Goal: Information Seeking & Learning: Learn about a topic

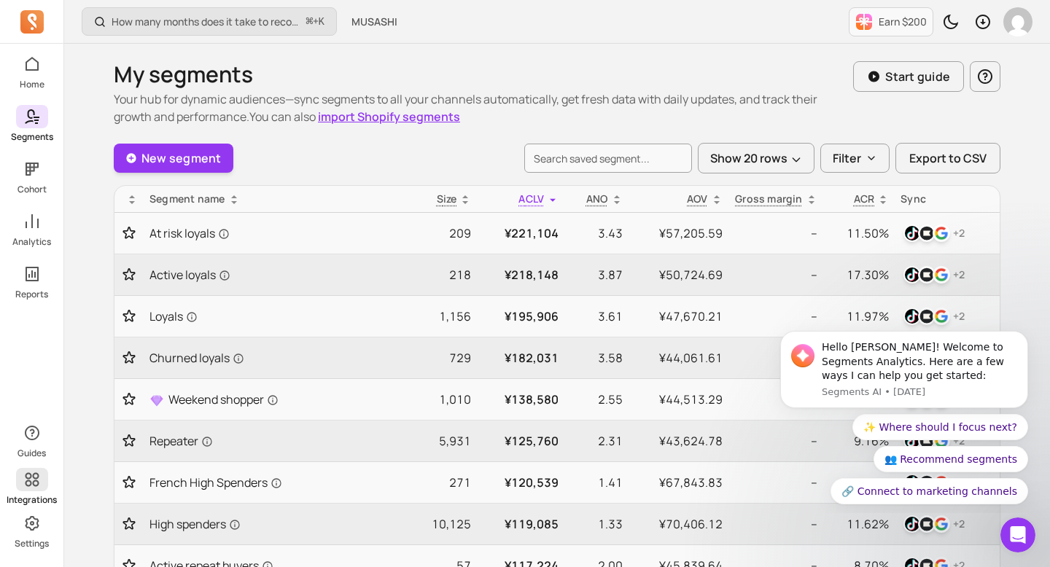
click at [29, 488] on icon at bounding box center [32, 480] width 18 height 18
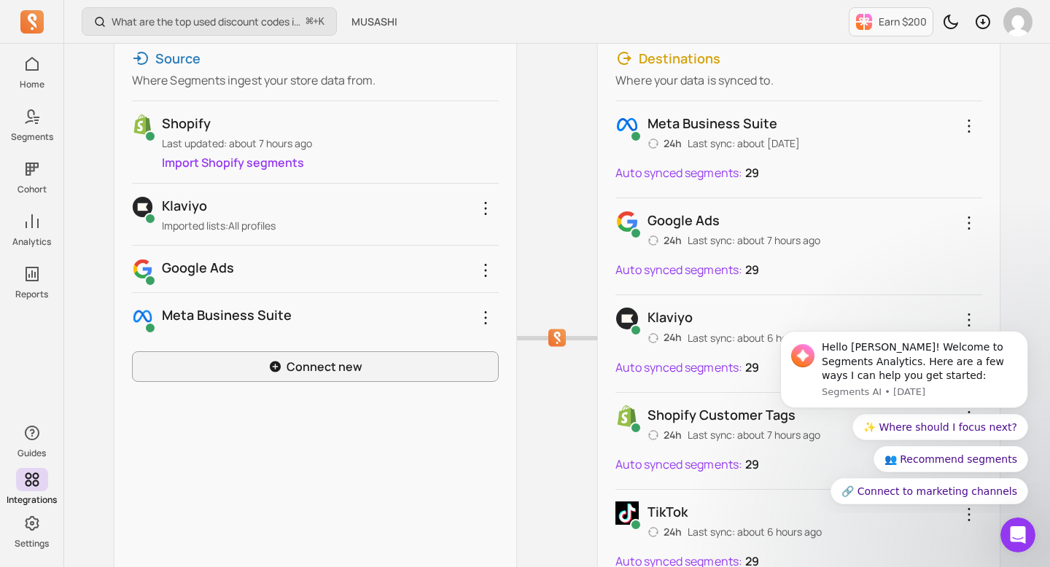
scroll to position [211, 0]
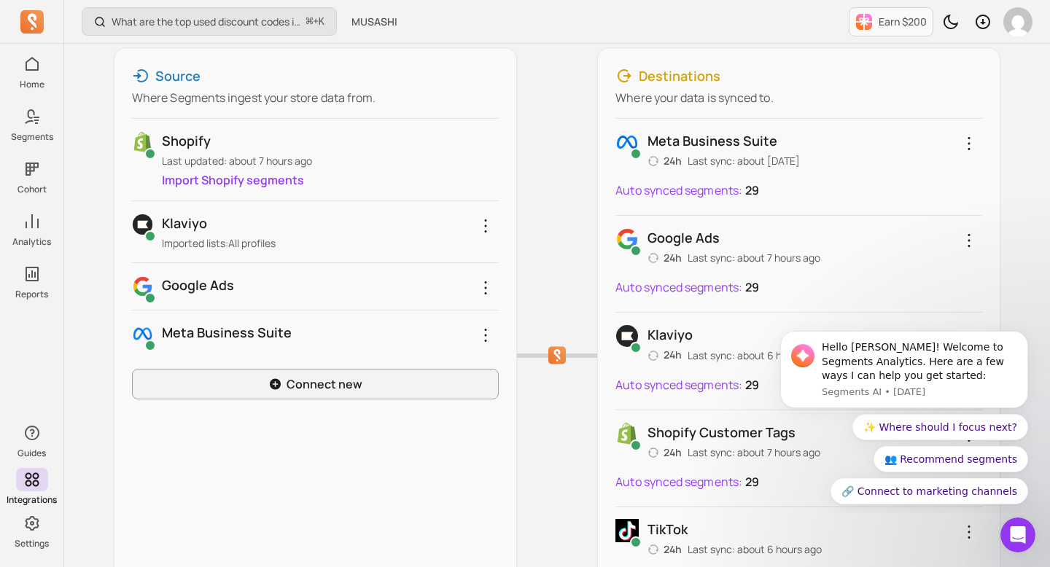
click at [765, 176] on div "Meta business suite 24h Last sync: about [DATE] Auto synced segments: 29" at bounding box center [799, 167] width 367 height 96
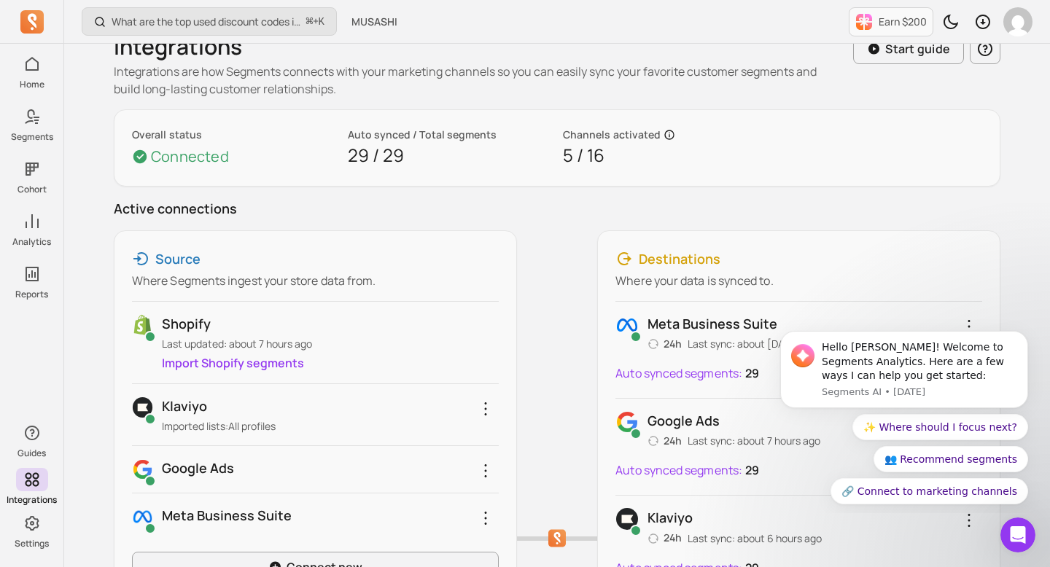
scroll to position [0, 0]
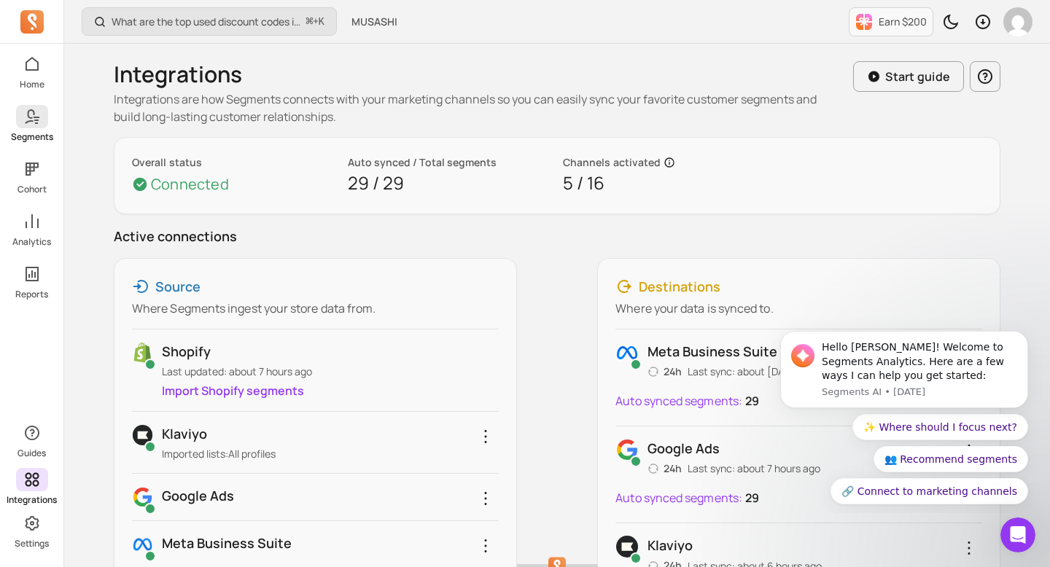
click at [33, 123] on icon at bounding box center [32, 117] width 18 height 18
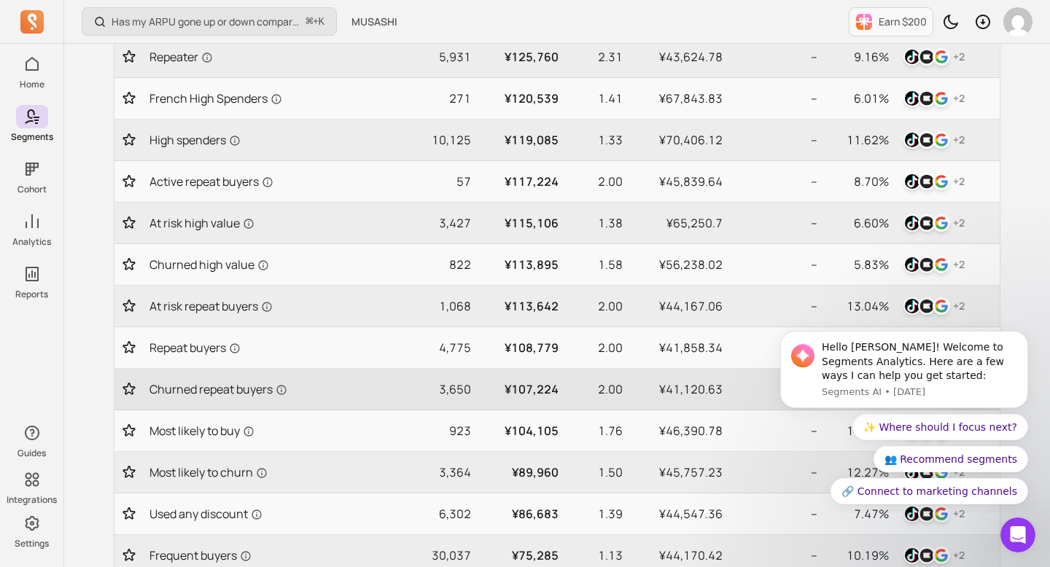
scroll to position [389, 0]
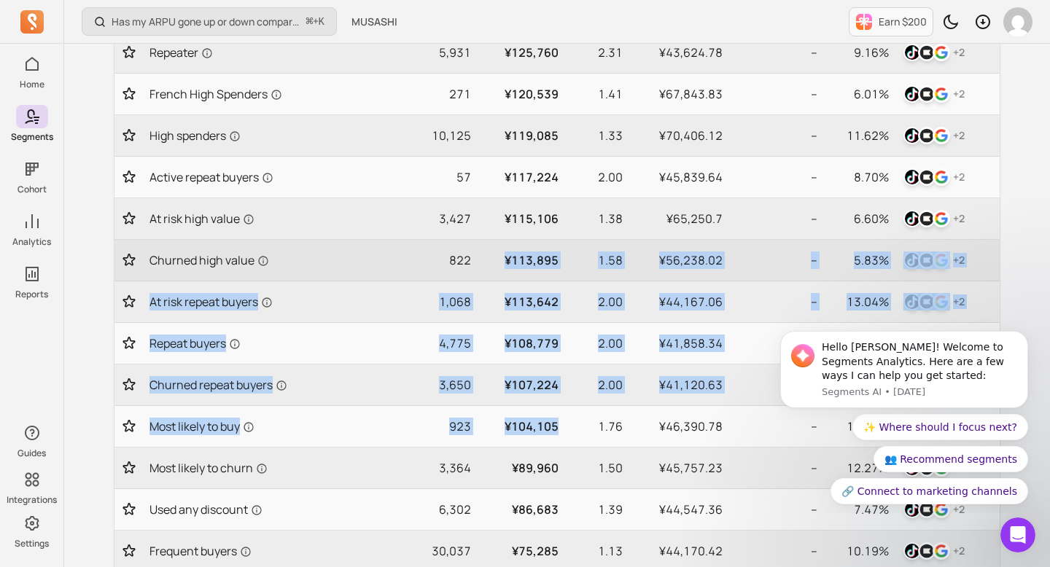
drag, startPoint x: 557, startPoint y: 427, endPoint x: 495, endPoint y: 249, distance: 187.5
click at [495, 249] on tbody "At risk loyals 209 ¥221,104 3.43 ¥57,205.59 -- 11.50% + 2 Active loyals 218 ¥21…" at bounding box center [557, 239] width 885 height 831
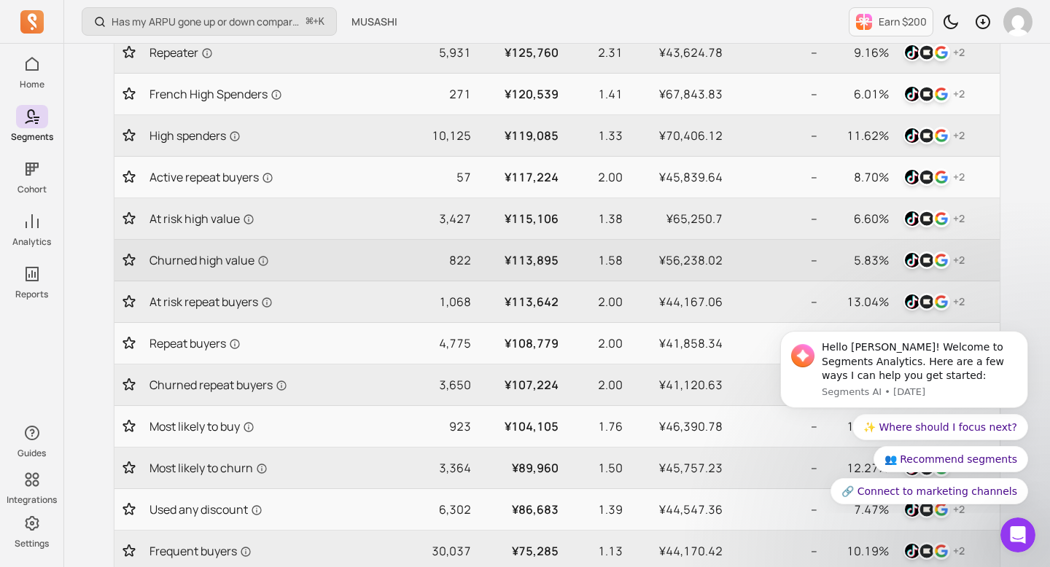
click at [522, 260] on p "¥113,895" at bounding box center [521, 261] width 76 height 18
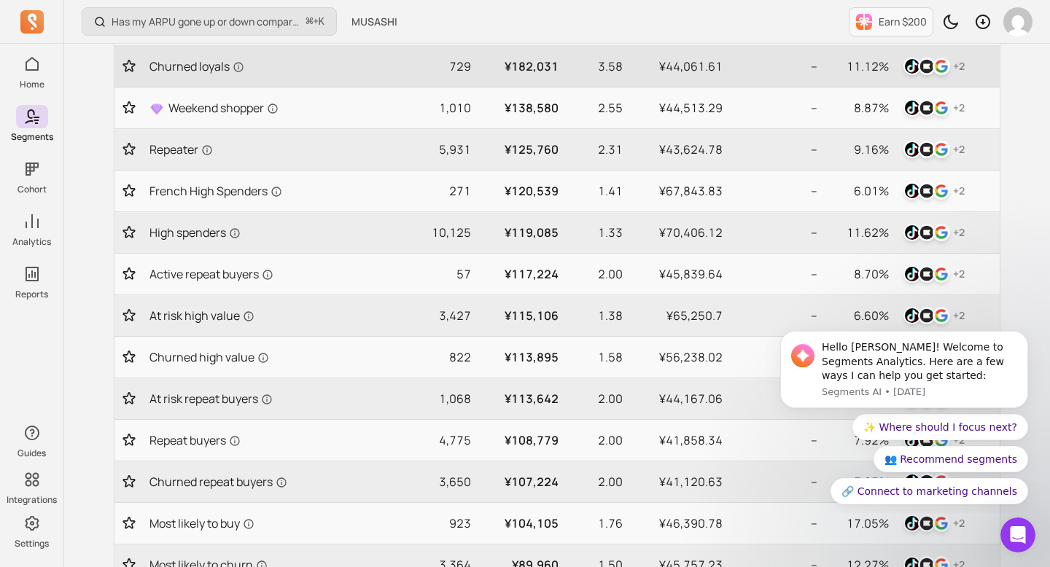
scroll to position [384, 0]
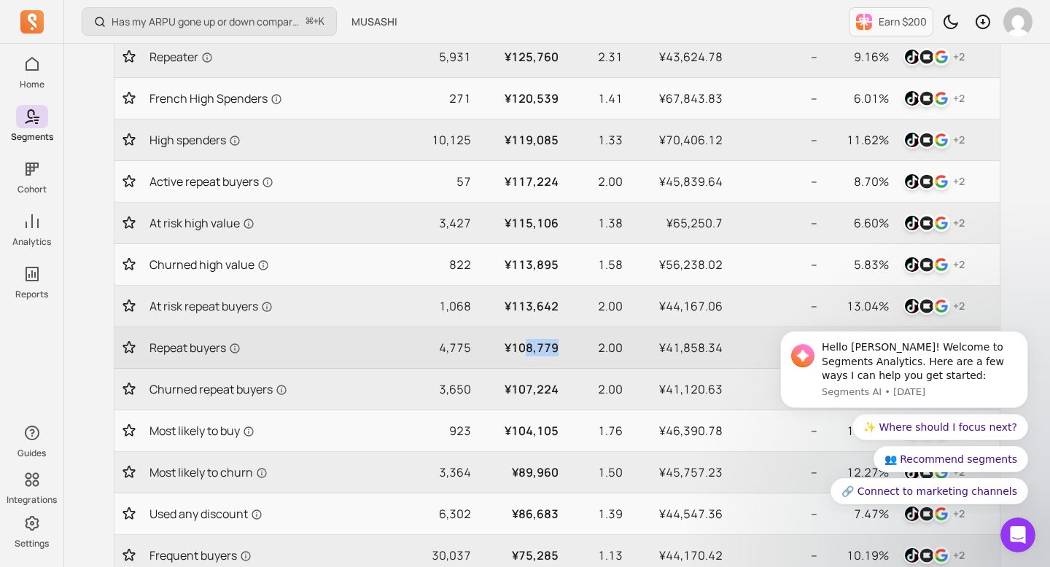
drag, startPoint x: 558, startPoint y: 351, endPoint x: 530, endPoint y: 341, distance: 30.0
click at [530, 341] on td "¥108,779" at bounding box center [521, 348] width 88 height 42
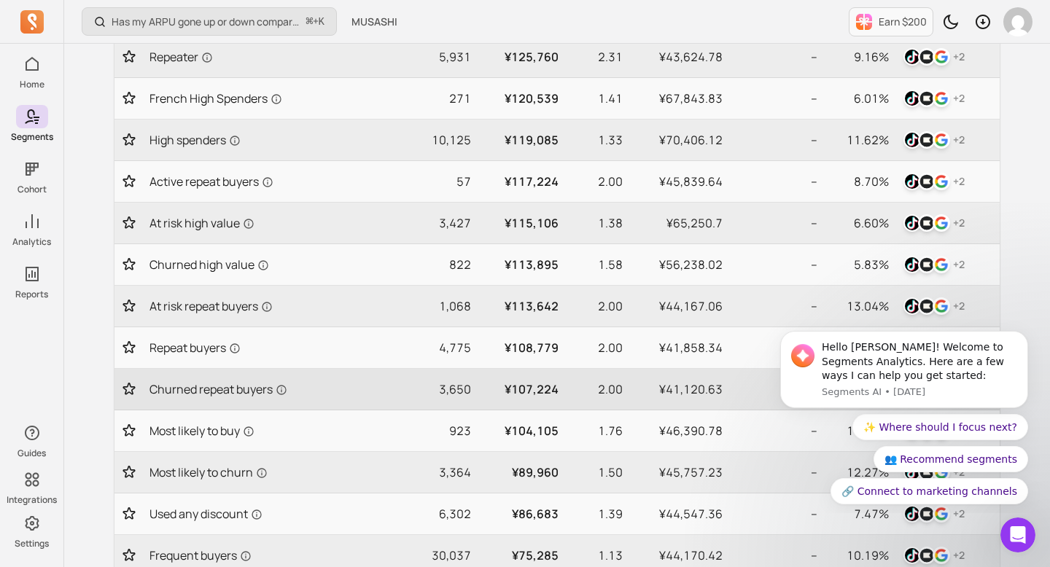
click at [545, 388] on p "¥107,224" at bounding box center [521, 390] width 76 height 18
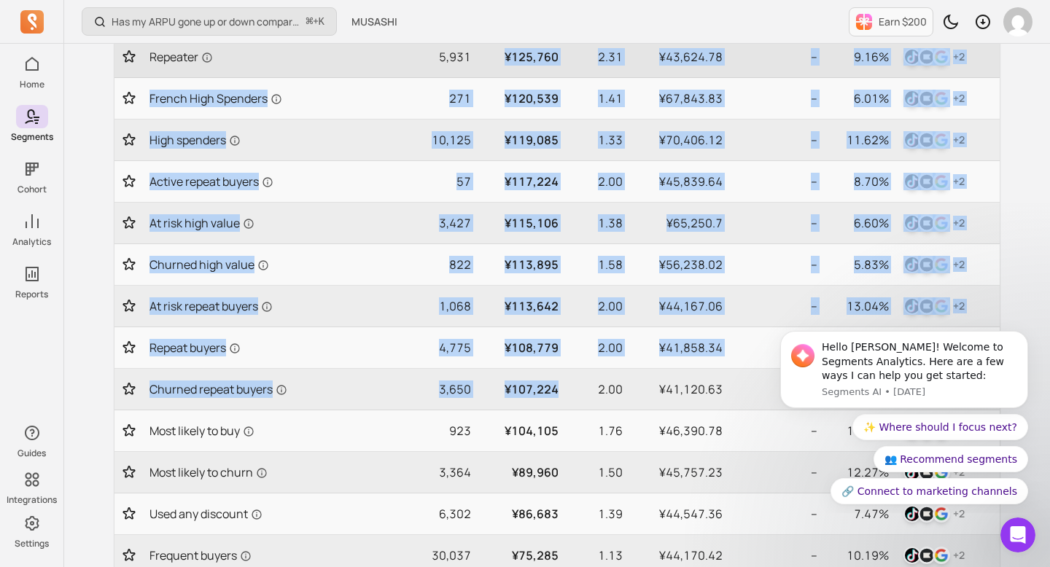
drag, startPoint x: 559, startPoint y: 389, endPoint x: 498, endPoint y: 74, distance: 320.1
click at [495, 57] on tbody "At risk loyals 209 ¥221,104 3.43 ¥57,205.59 -- 11.50% + 2 Active loyals 218 ¥21…" at bounding box center [557, 244] width 885 height 831
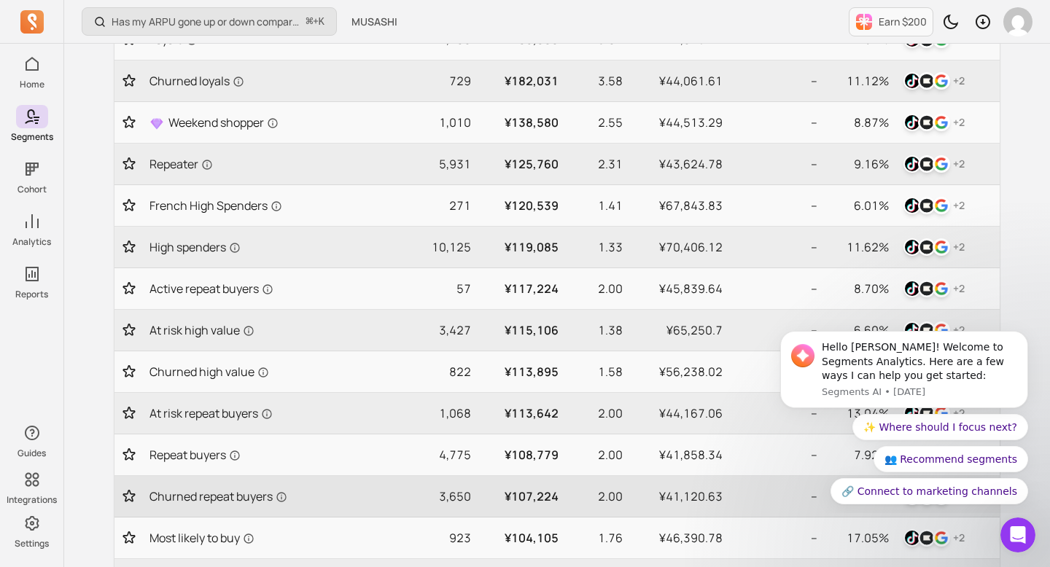
click at [550, 484] on td "¥107,224" at bounding box center [521, 497] width 88 height 42
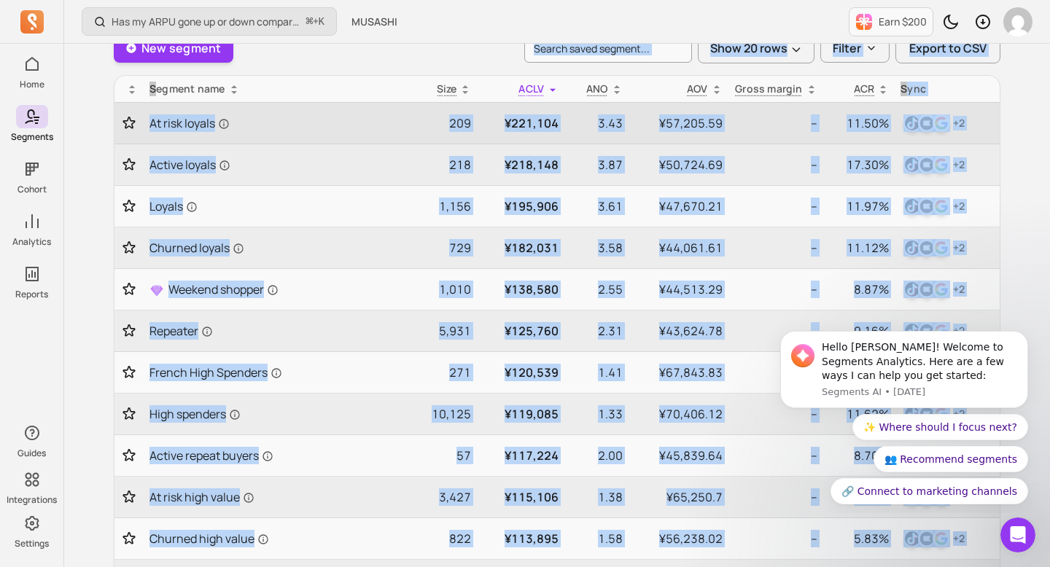
scroll to position [104, 0]
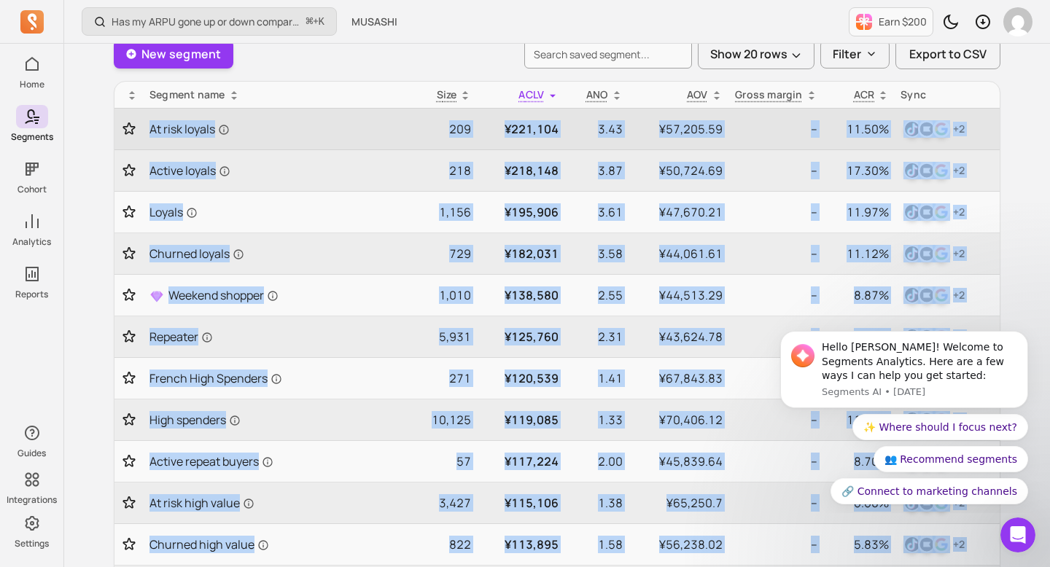
drag, startPoint x: 557, startPoint y: 497, endPoint x: 149, endPoint y: 126, distance: 551.5
click at [149, 126] on tbody "At risk loyals 209 ¥221,104 3.43 ¥57,205.59 -- 11.50% + 2 Active loyals 218 ¥21…" at bounding box center [557, 524] width 885 height 831
copy tbody "At risk loyals 209 ¥221,104 3.43 ¥57,205.59 -- 11.50% + 2 Active loyals 218 ¥21…"
